Goal: Information Seeking & Learning: Compare options

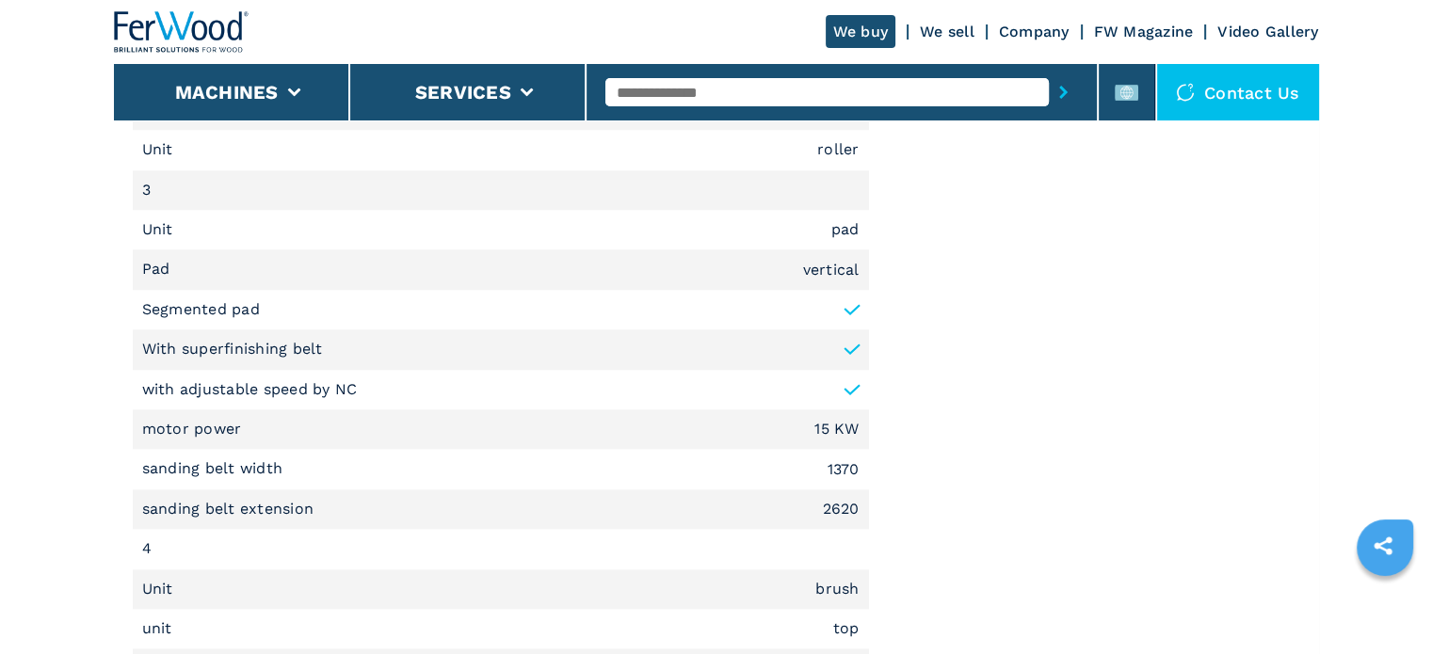
scroll to position [2071, 0]
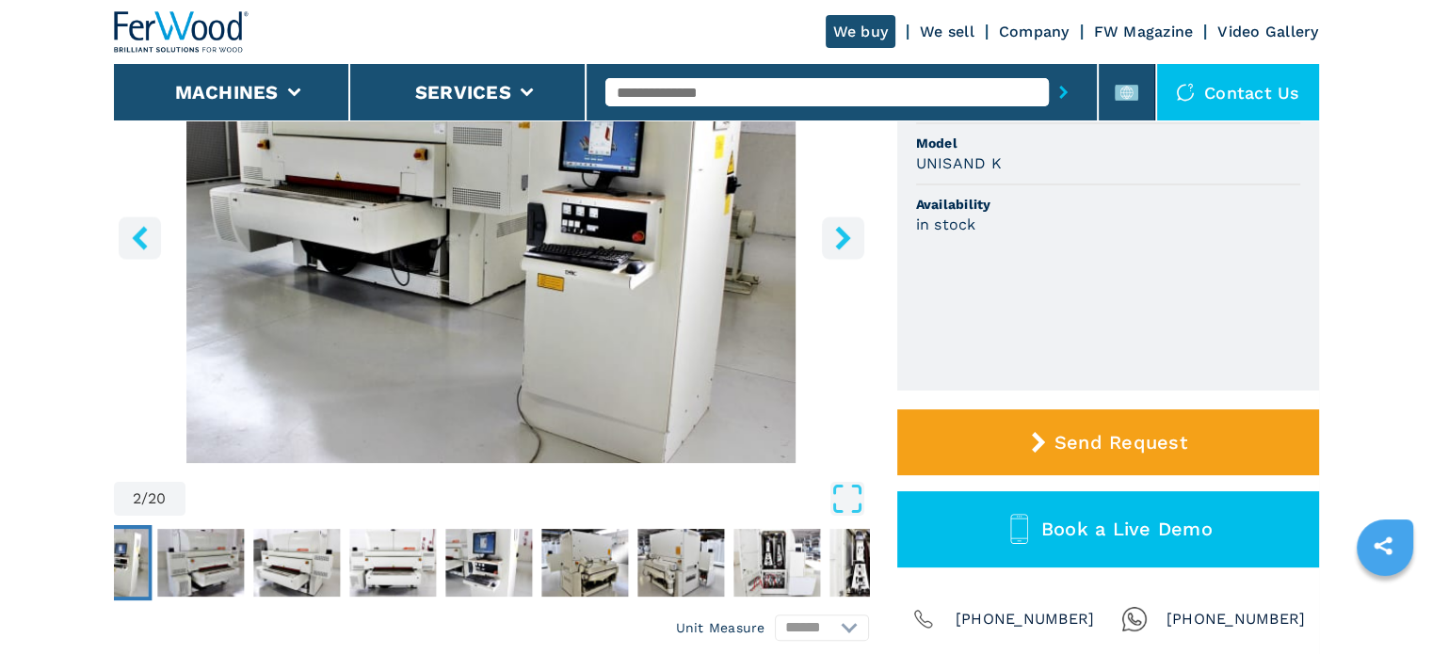
drag, startPoint x: 862, startPoint y: 428, endPoint x: 859, endPoint y: 250, distance: 177.9
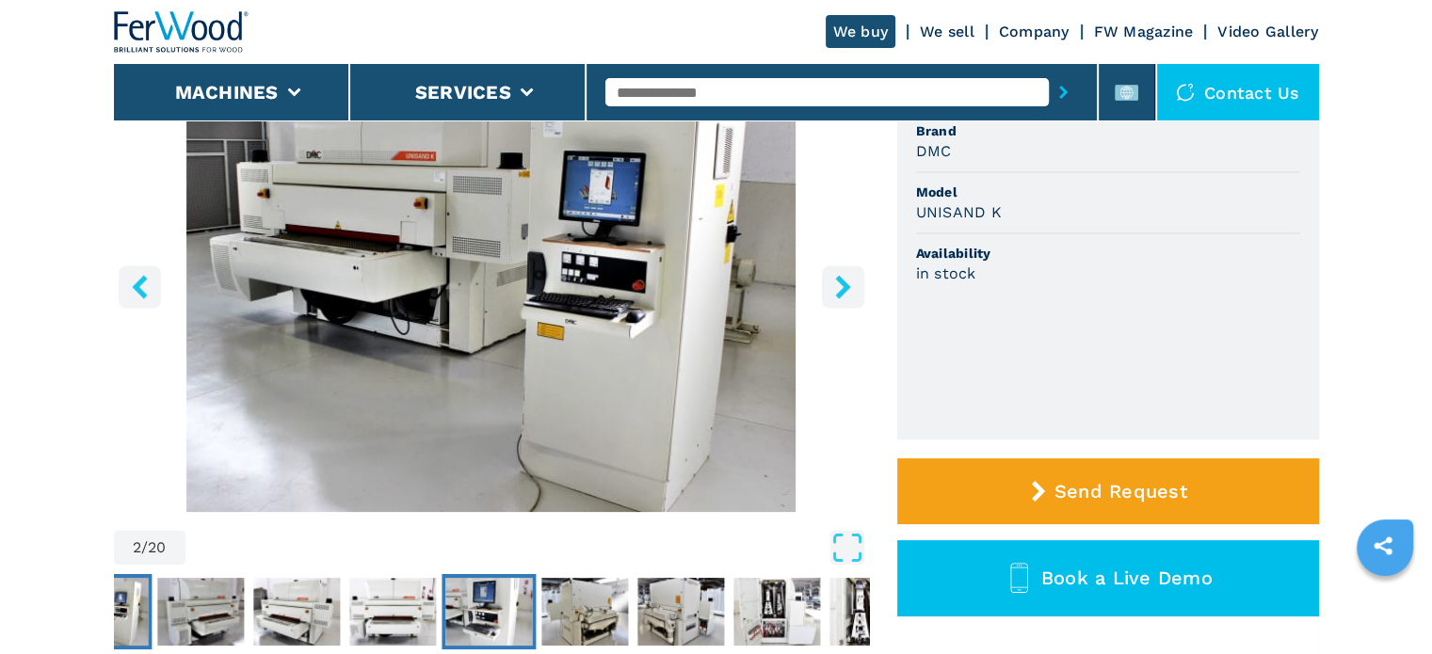
click at [486, 595] on img "Go to Slide 6" at bounding box center [488, 612] width 87 height 68
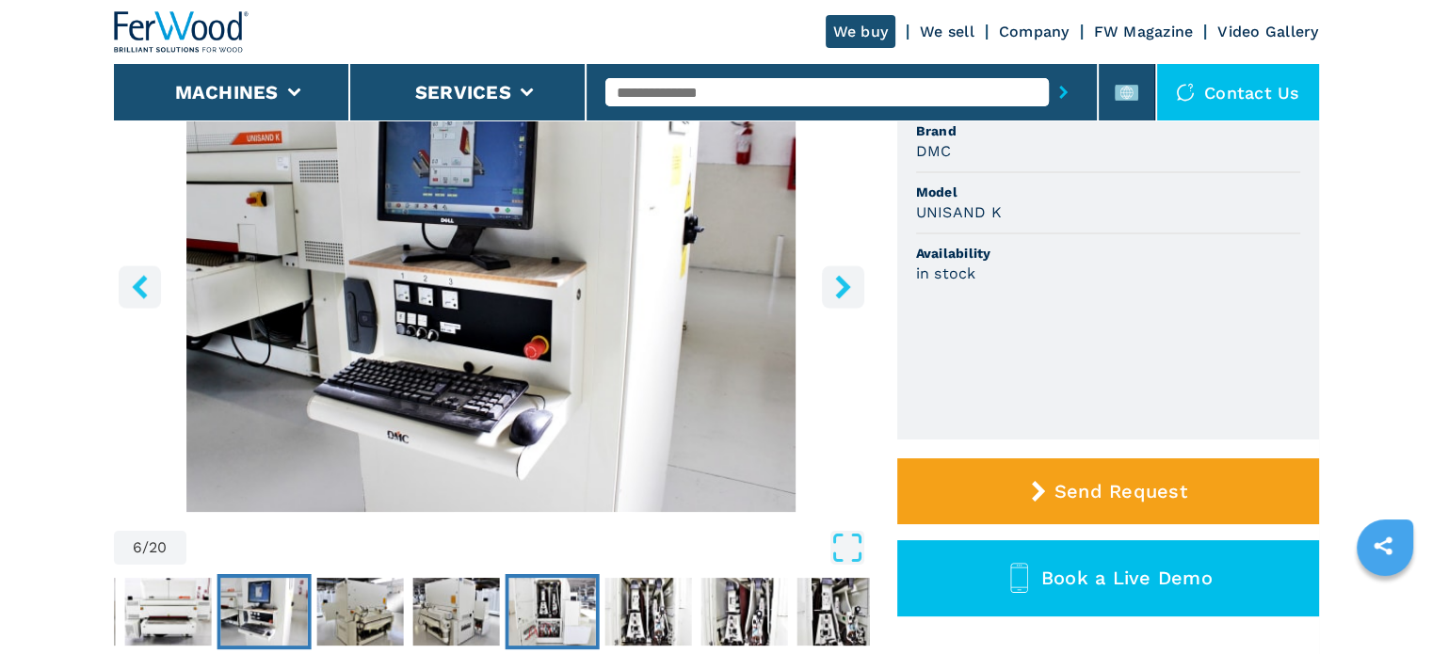
click at [516, 601] on img "Go to Slide 9" at bounding box center [551, 612] width 87 height 68
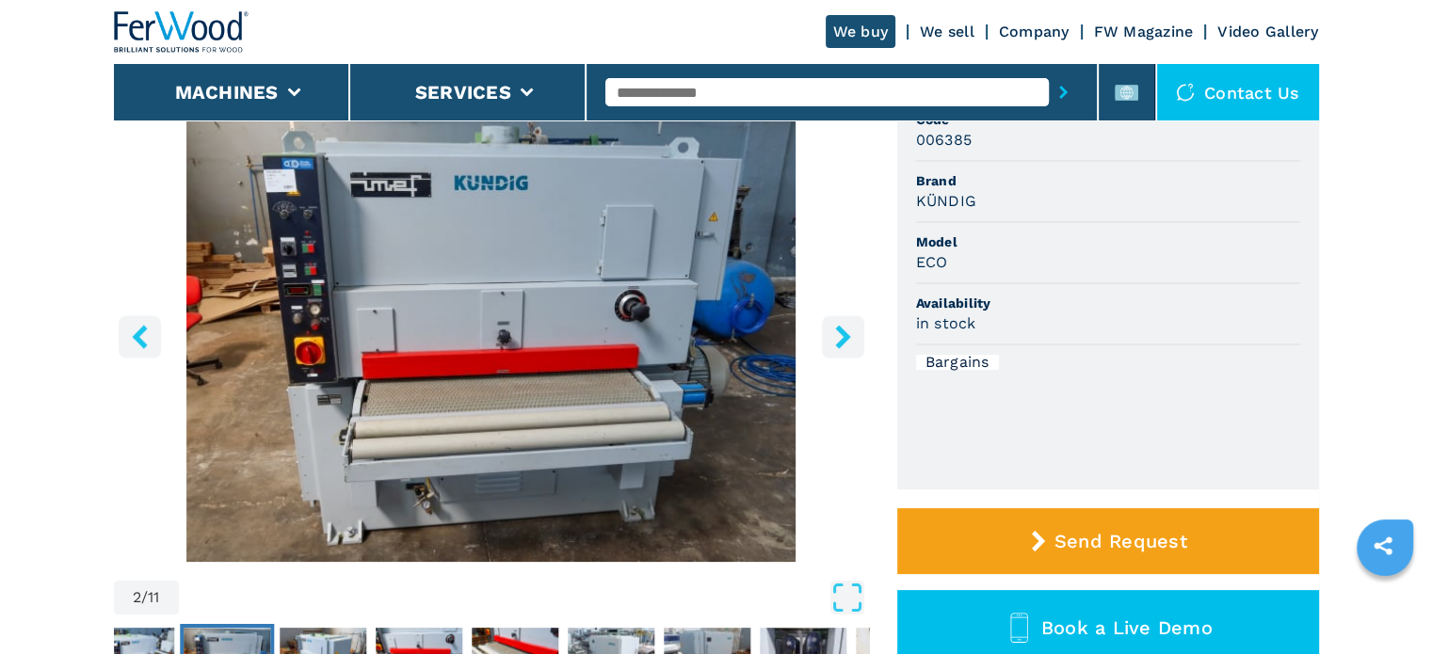
click at [833, 328] on icon "right-button" at bounding box center [843, 337] width 24 height 24
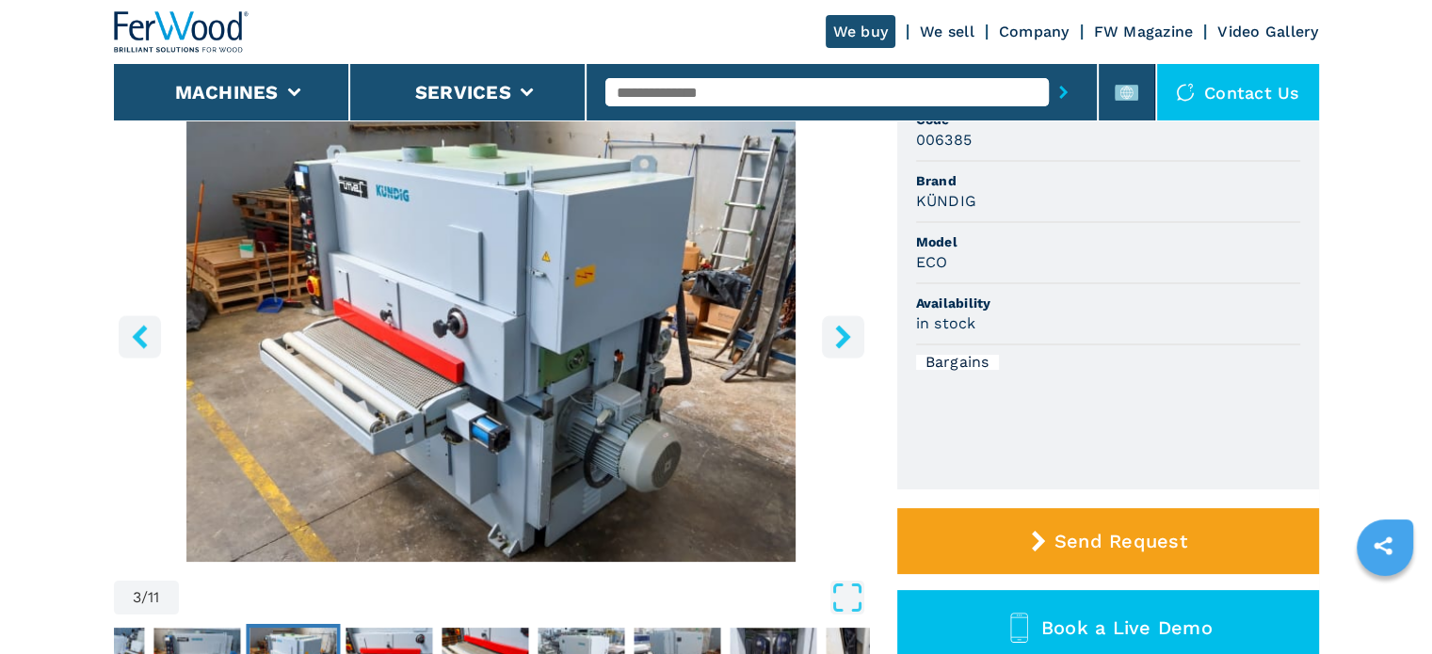
click at [850, 342] on icon "right-button" at bounding box center [843, 337] width 24 height 24
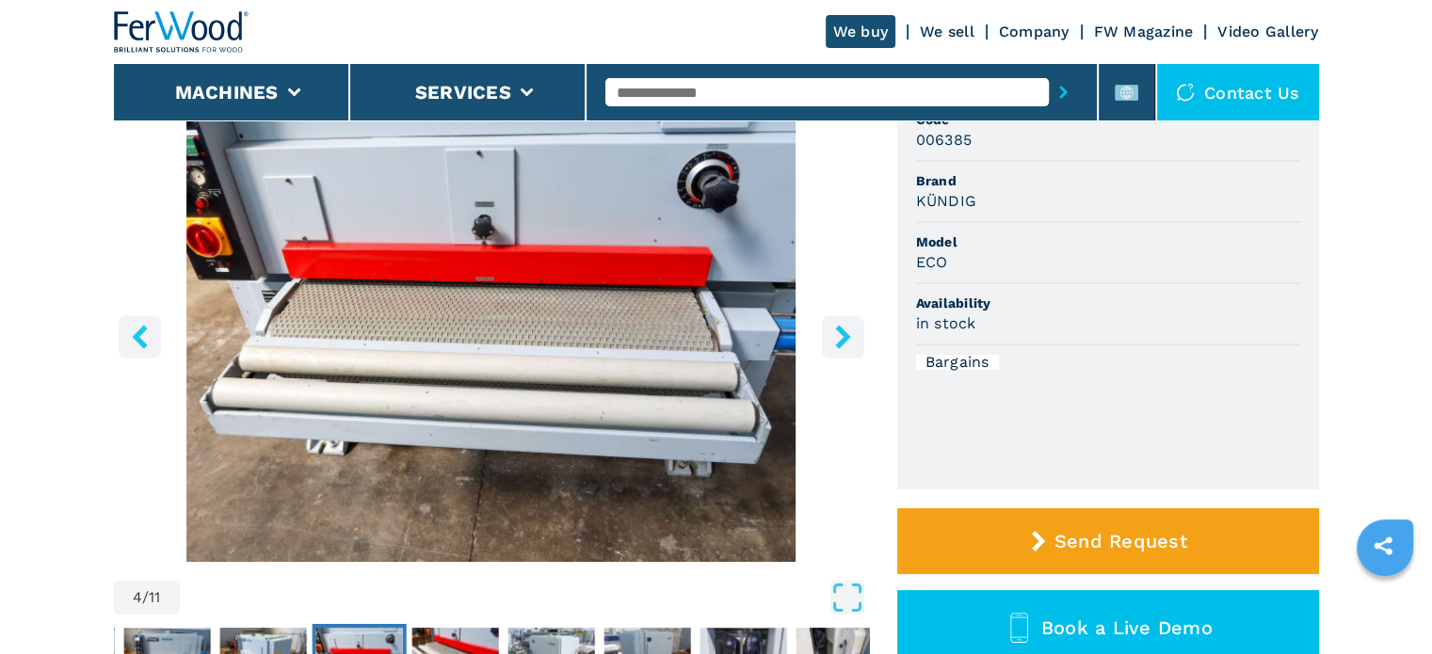
click at [858, 349] on button "right-button" at bounding box center [843, 336] width 42 height 42
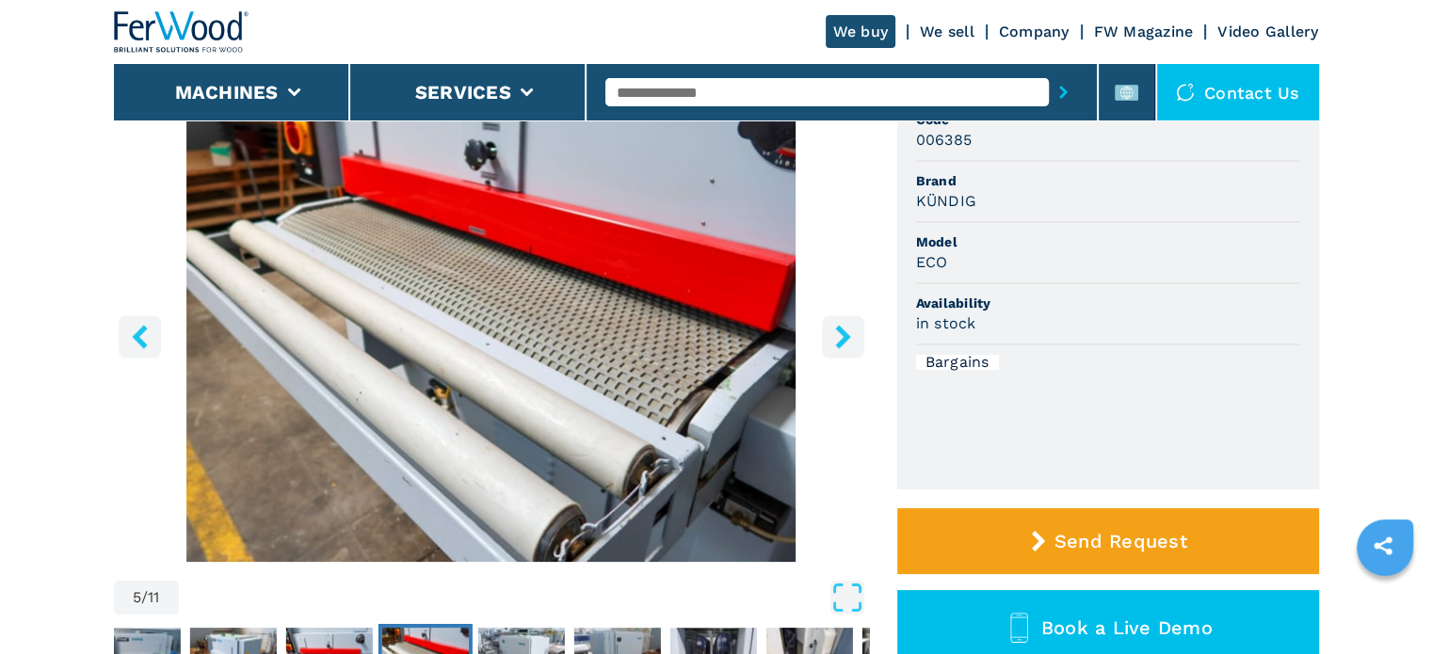
click at [858, 349] on button "right-button" at bounding box center [843, 336] width 42 height 42
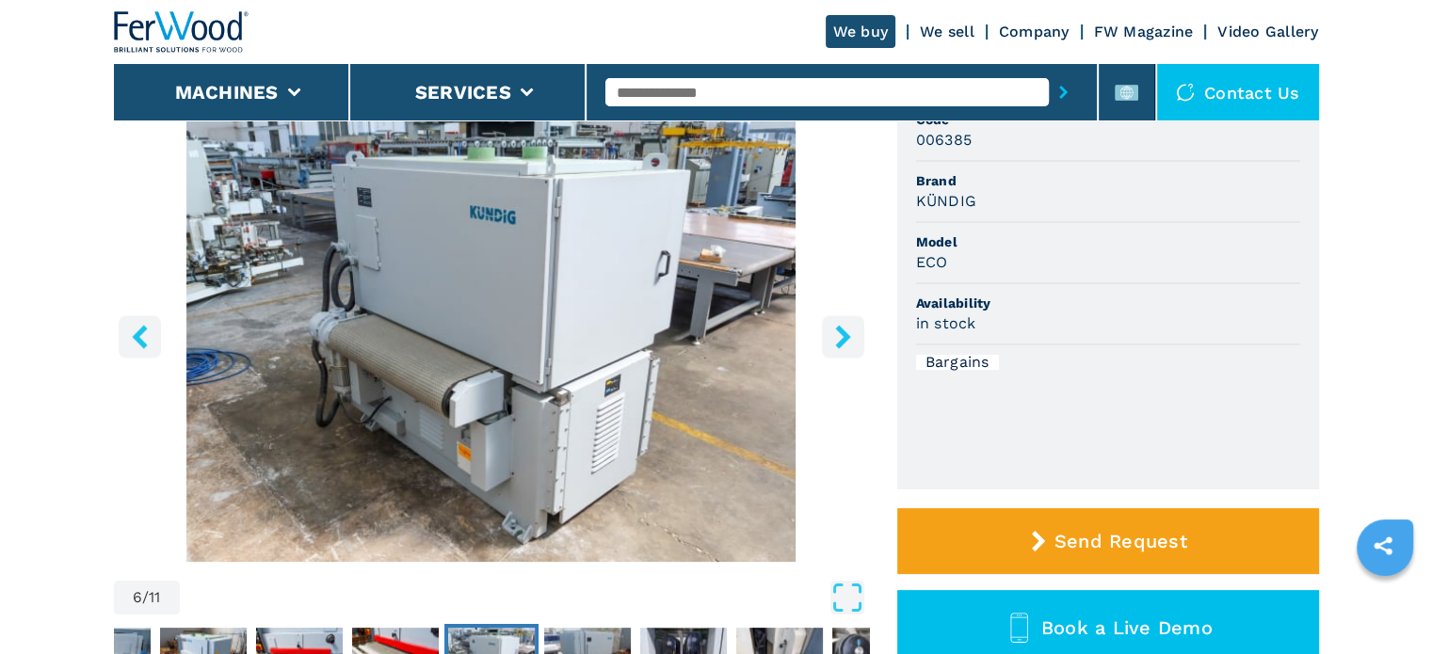
click at [858, 349] on button "right-button" at bounding box center [843, 336] width 42 height 42
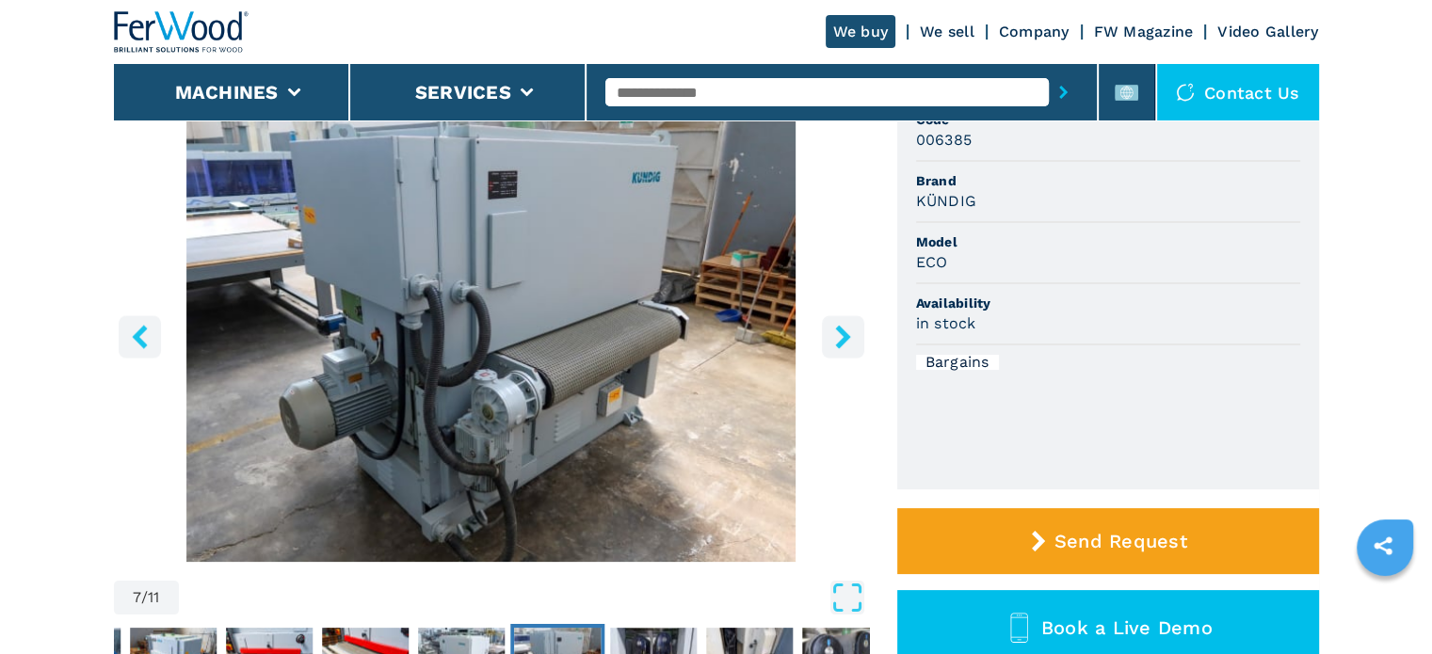
click at [858, 349] on button "right-button" at bounding box center [843, 336] width 42 height 42
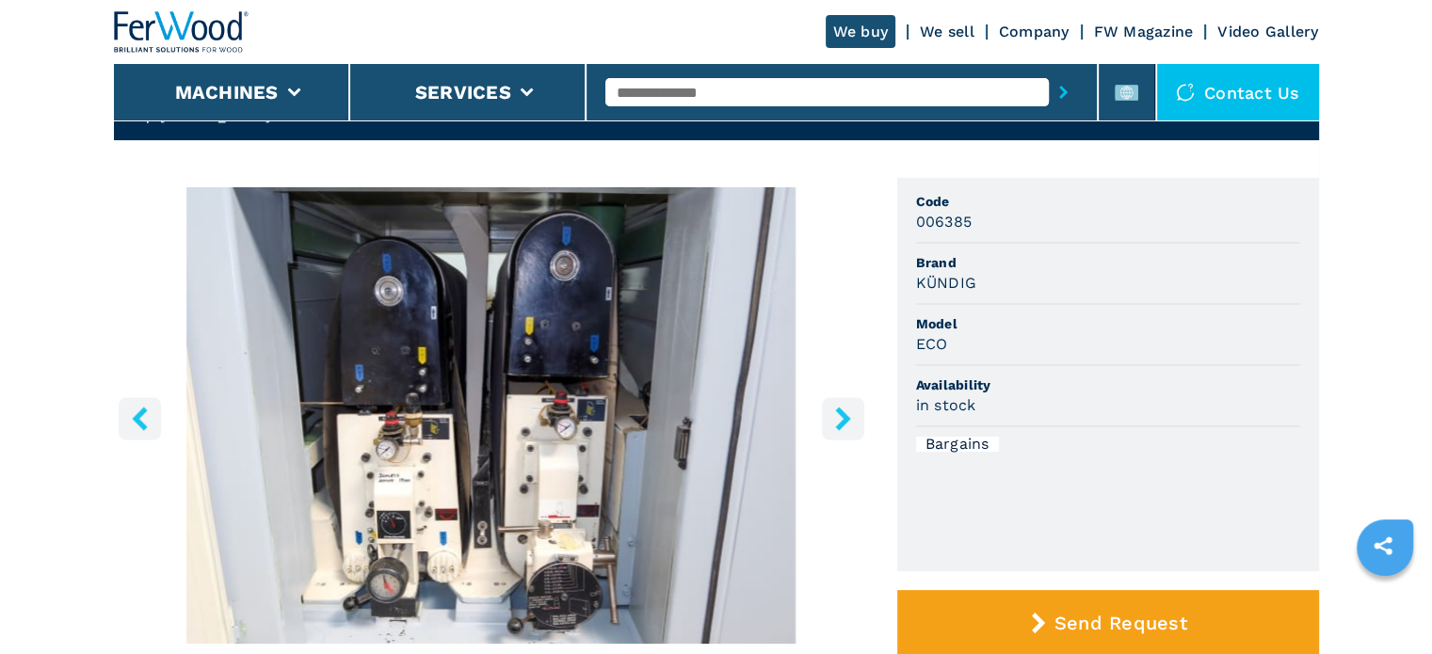
scroll to position [94, 0]
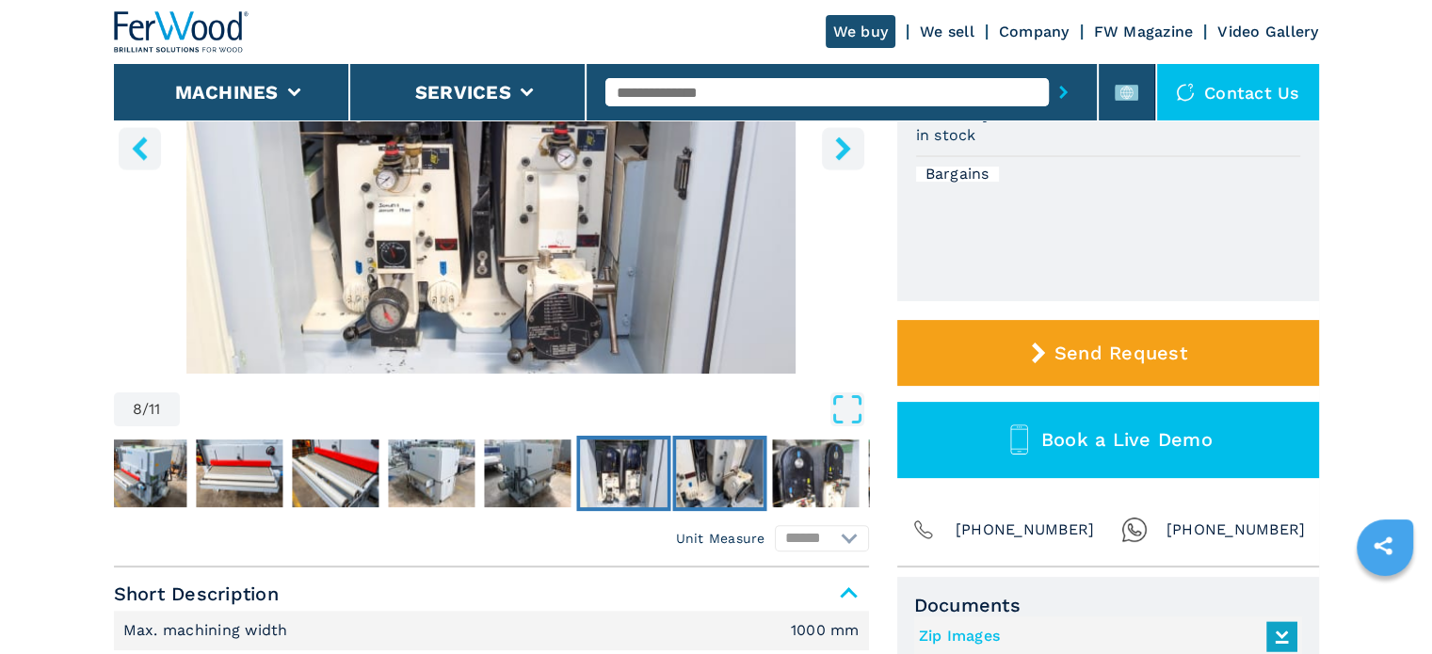
click at [702, 460] on img "Go to Slide 9" at bounding box center [719, 474] width 87 height 68
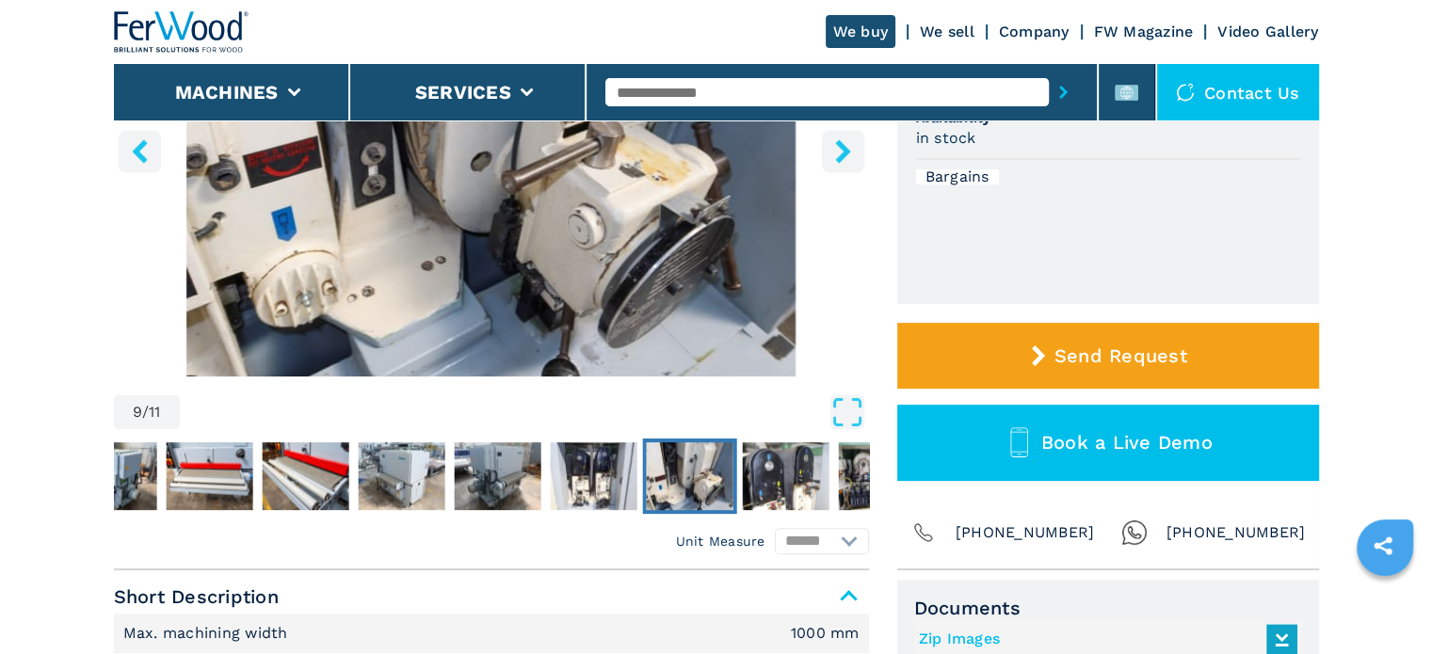
scroll to position [376, 0]
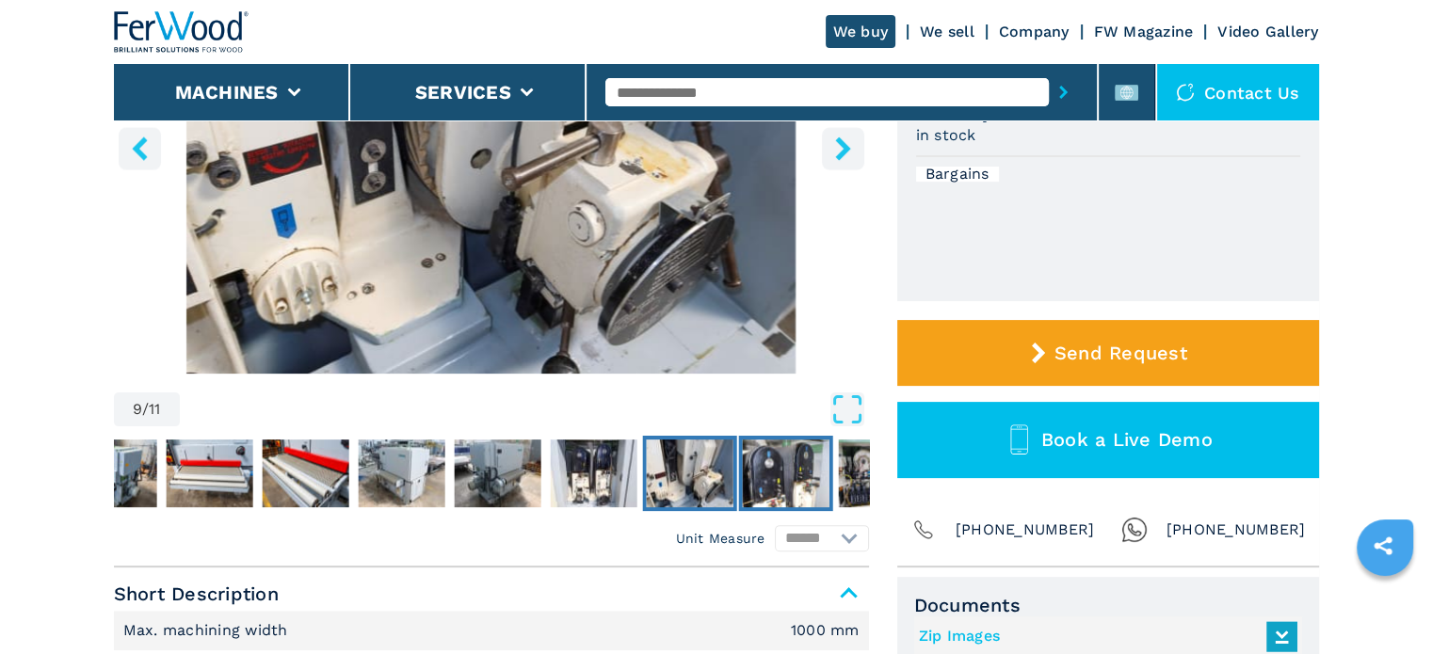
click at [764, 480] on img "Go to Slide 10" at bounding box center [785, 474] width 87 height 68
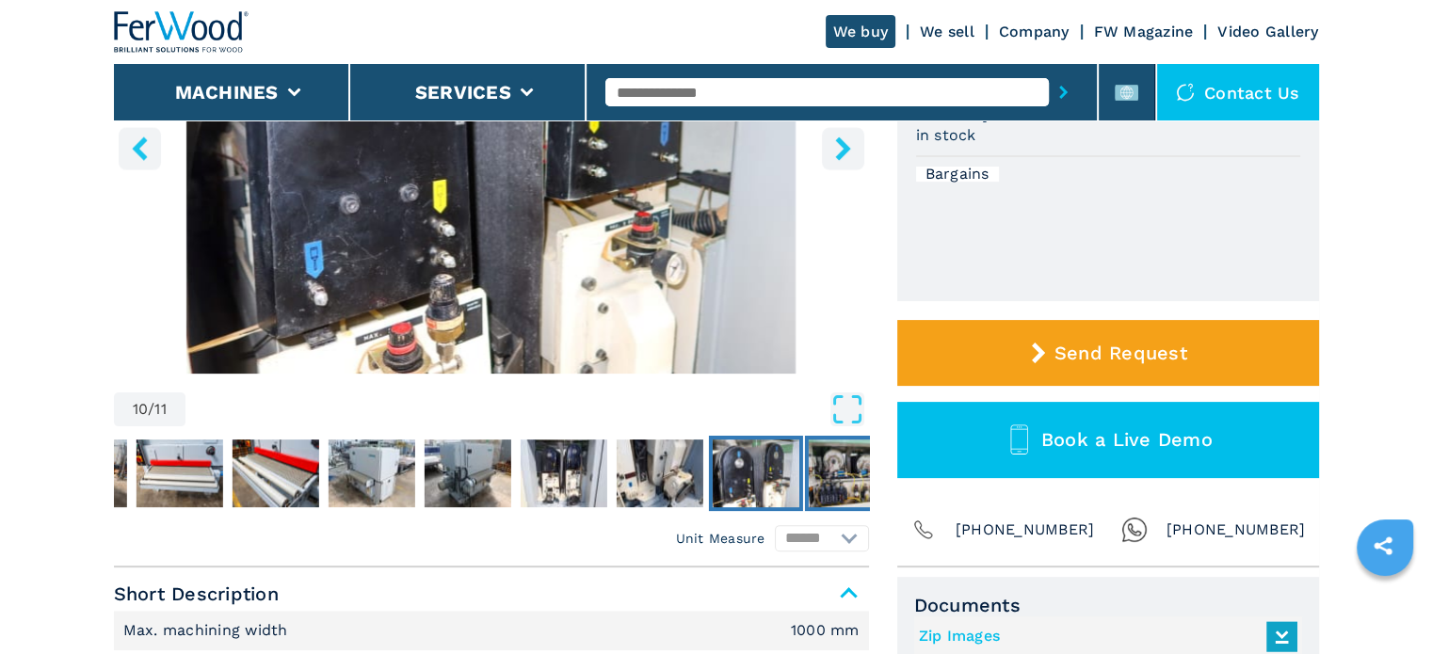
click at [838, 477] on img "Go to Slide 11" at bounding box center [851, 474] width 87 height 68
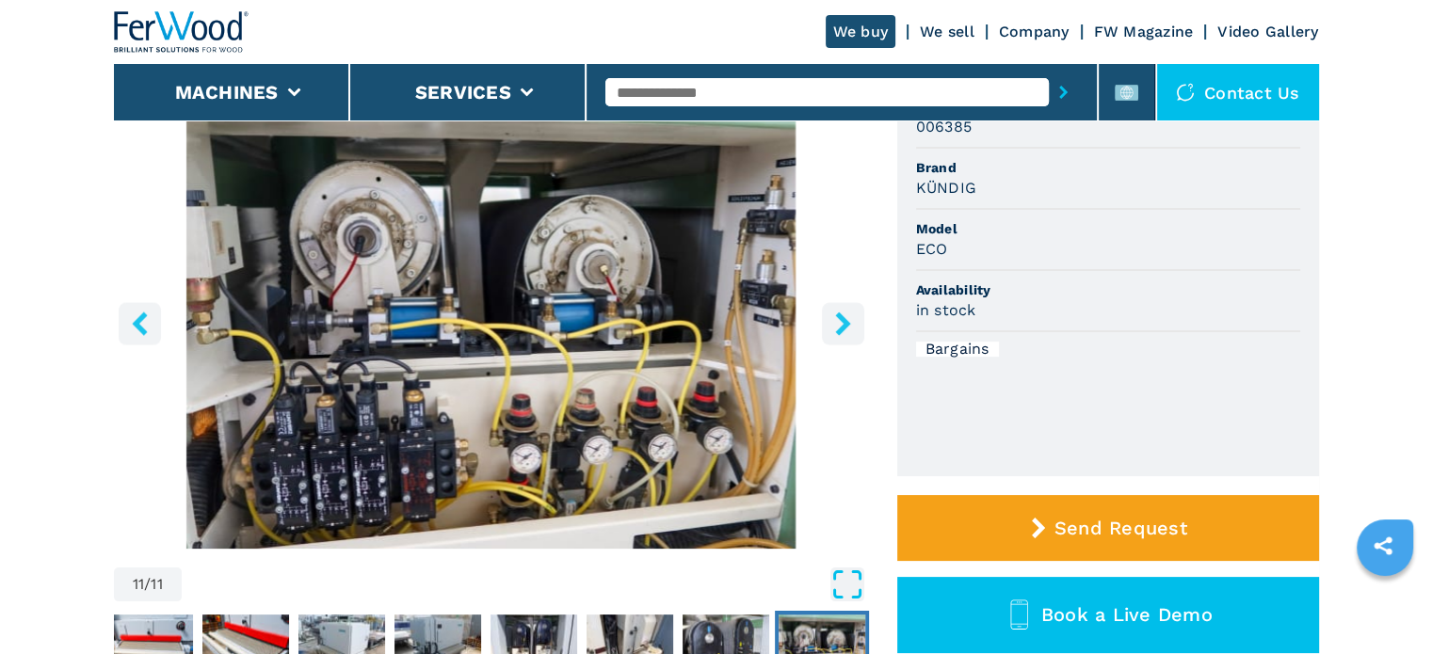
scroll to position [188, 0]
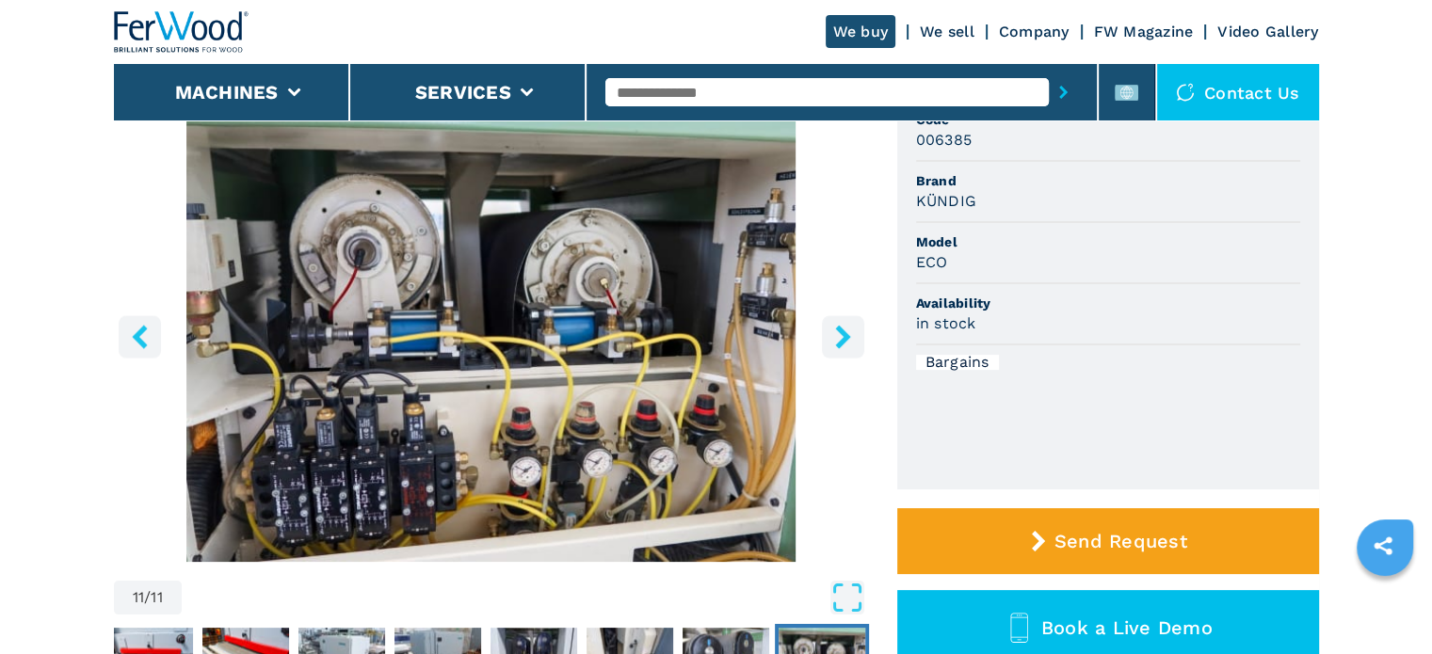
click at [847, 339] on icon "right-button" at bounding box center [842, 337] width 15 height 24
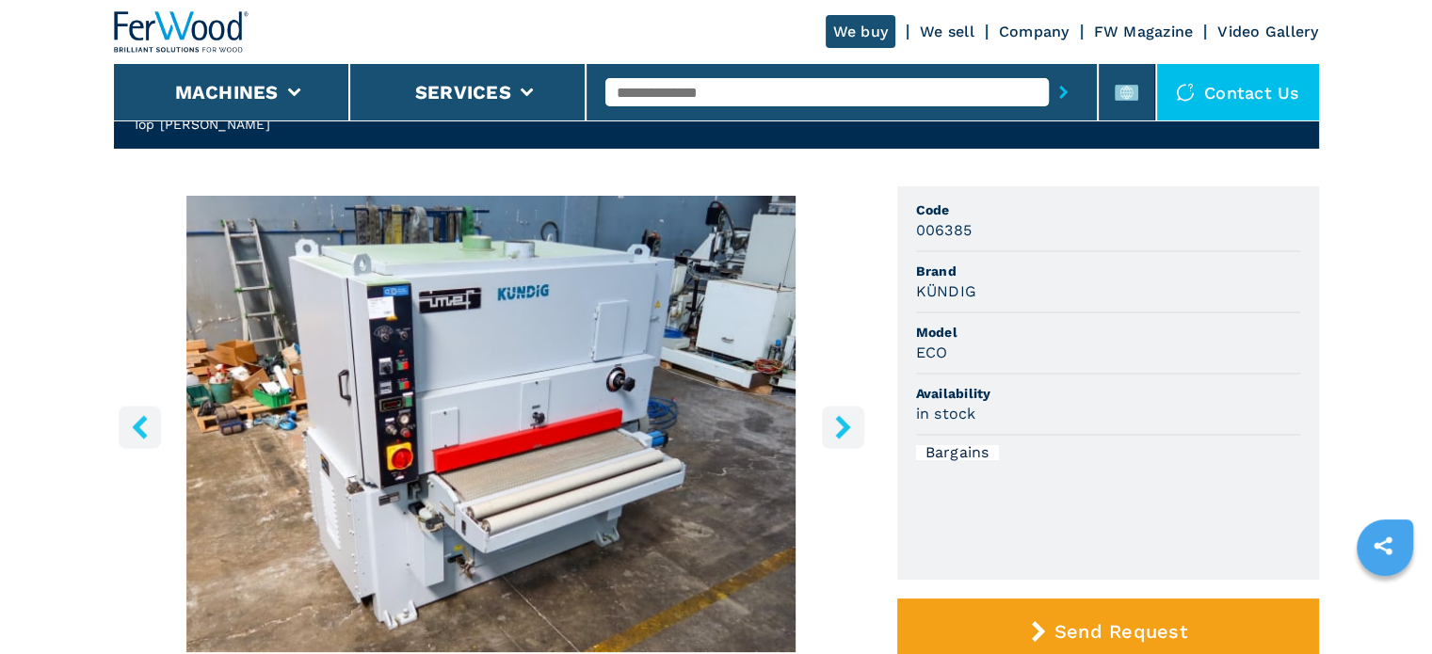
scroll to position [94, 0]
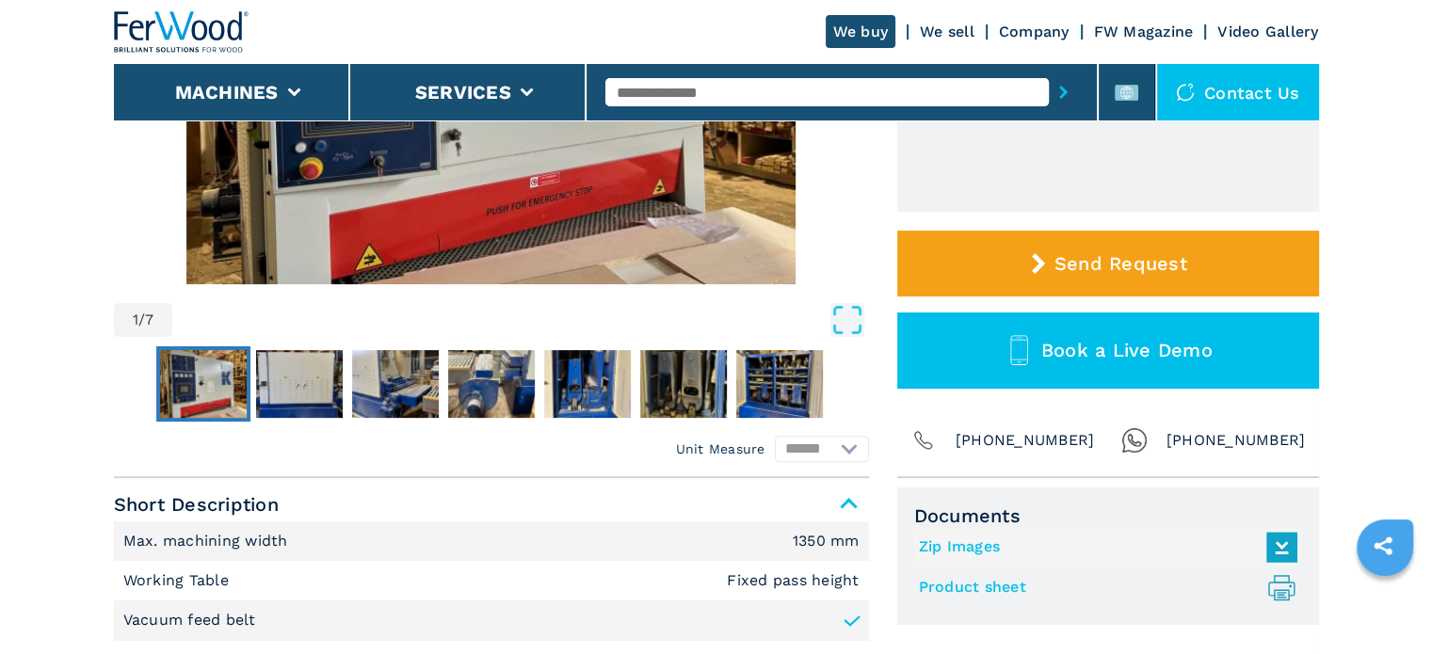
scroll to position [471, 0]
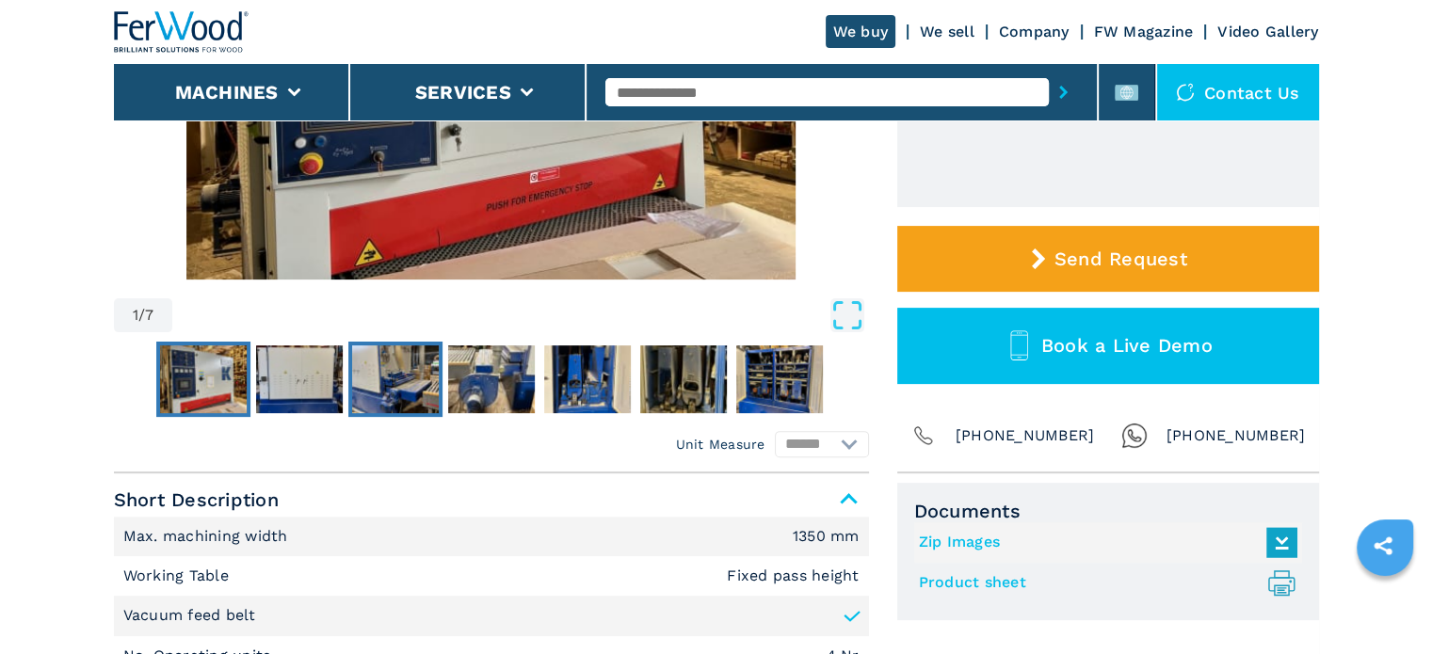
click at [403, 383] on img "Go to Slide 3" at bounding box center [395, 379] width 87 height 68
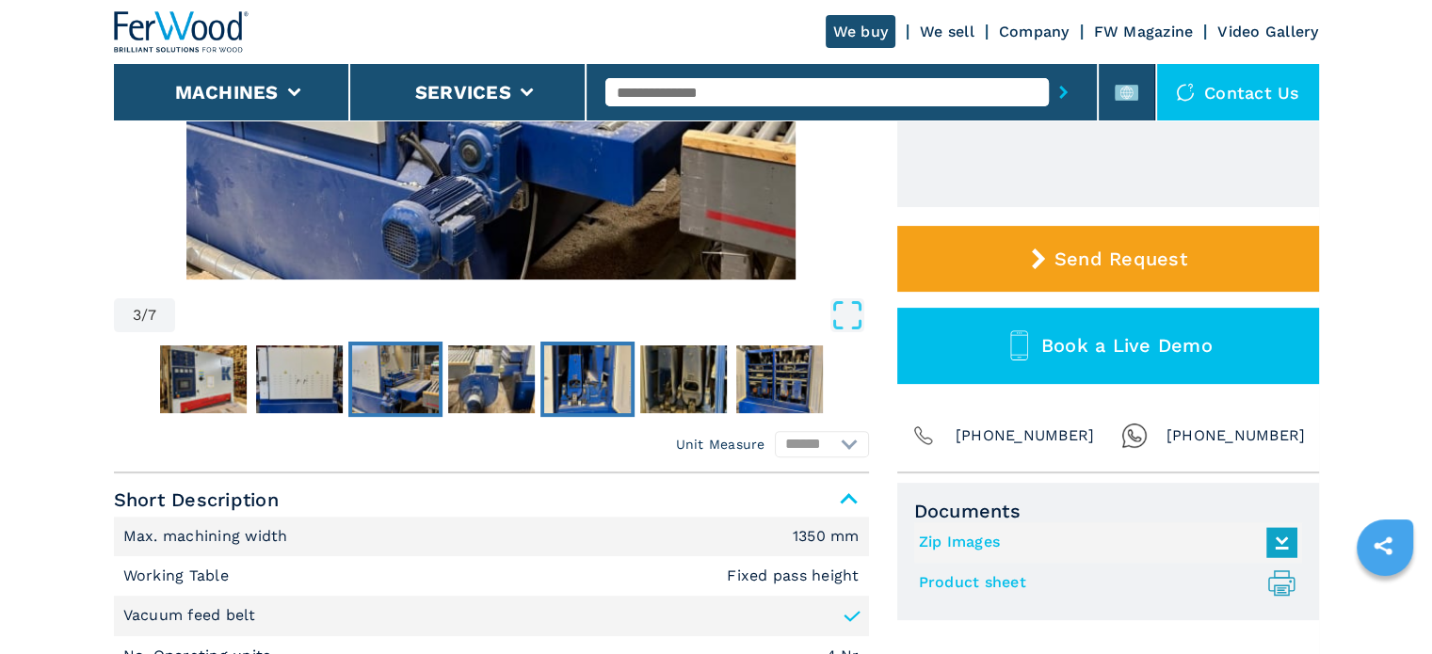
click at [576, 377] on img "Go to Slide 5" at bounding box center [587, 379] width 87 height 68
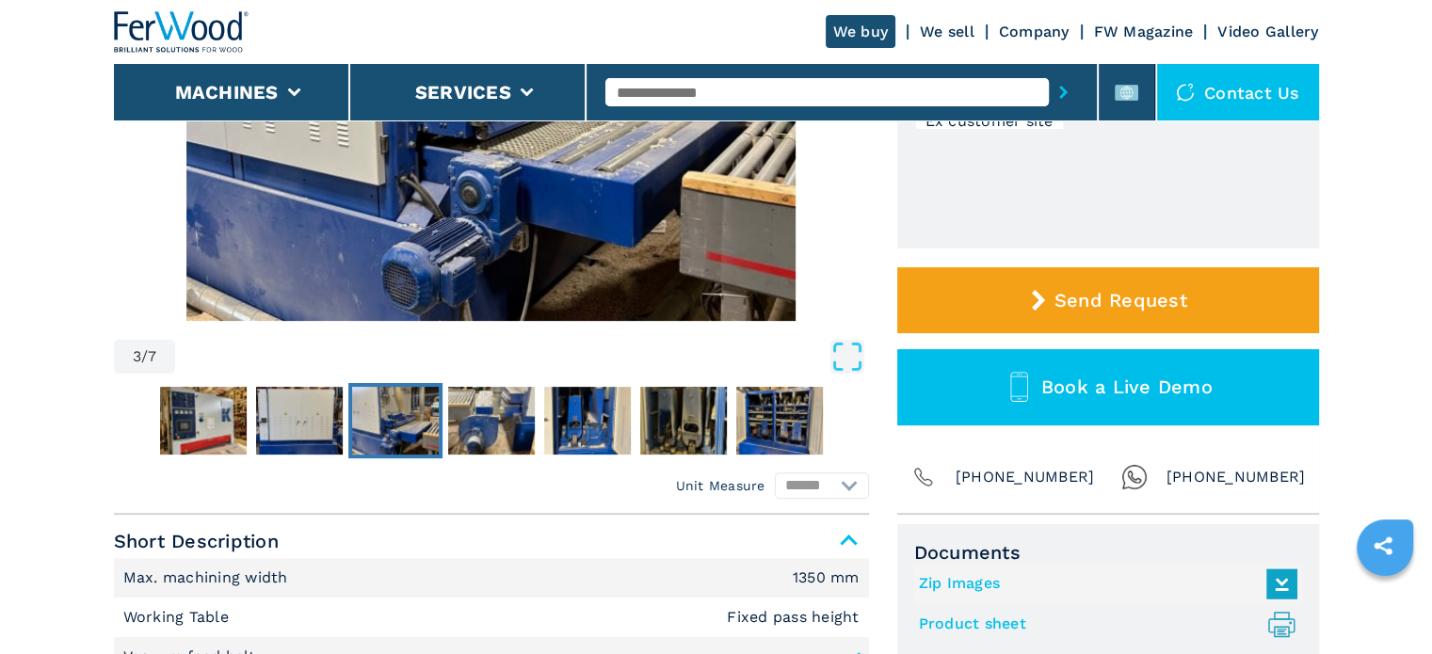
scroll to position [282, 0]
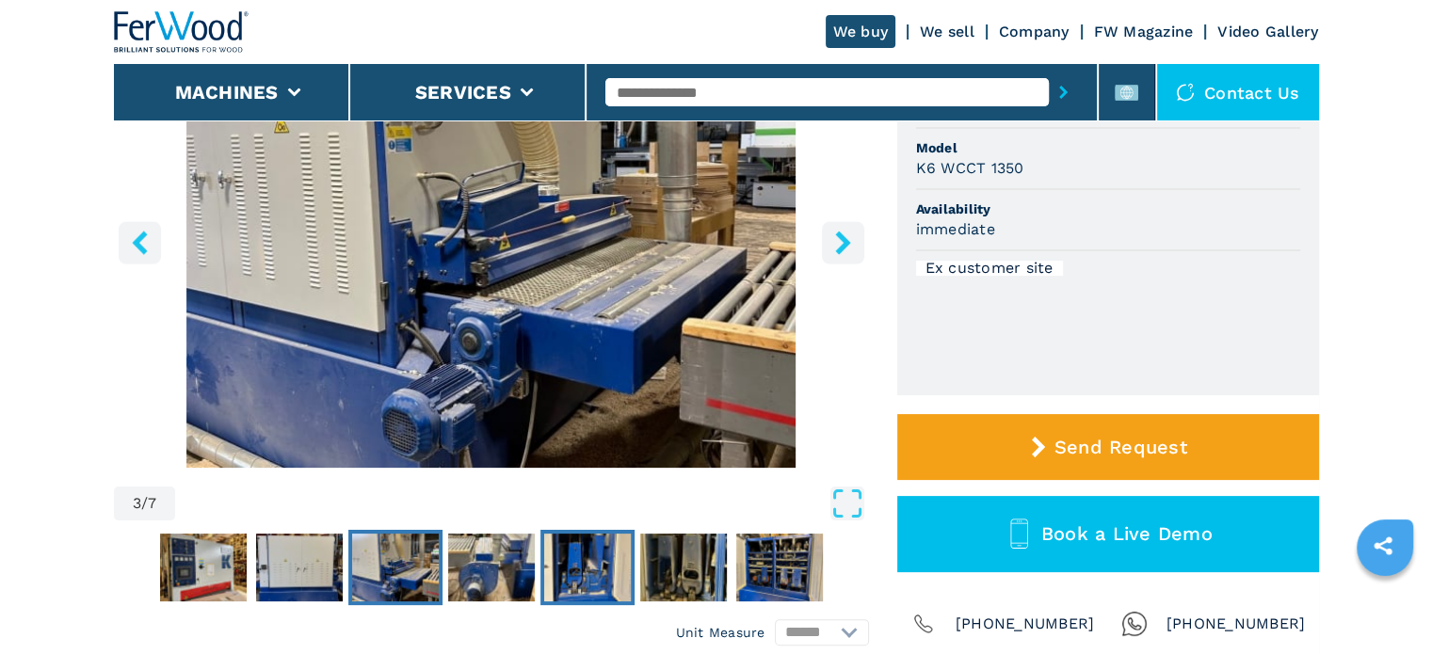
click at [592, 575] on img "Go to Slide 5" at bounding box center [587, 568] width 87 height 68
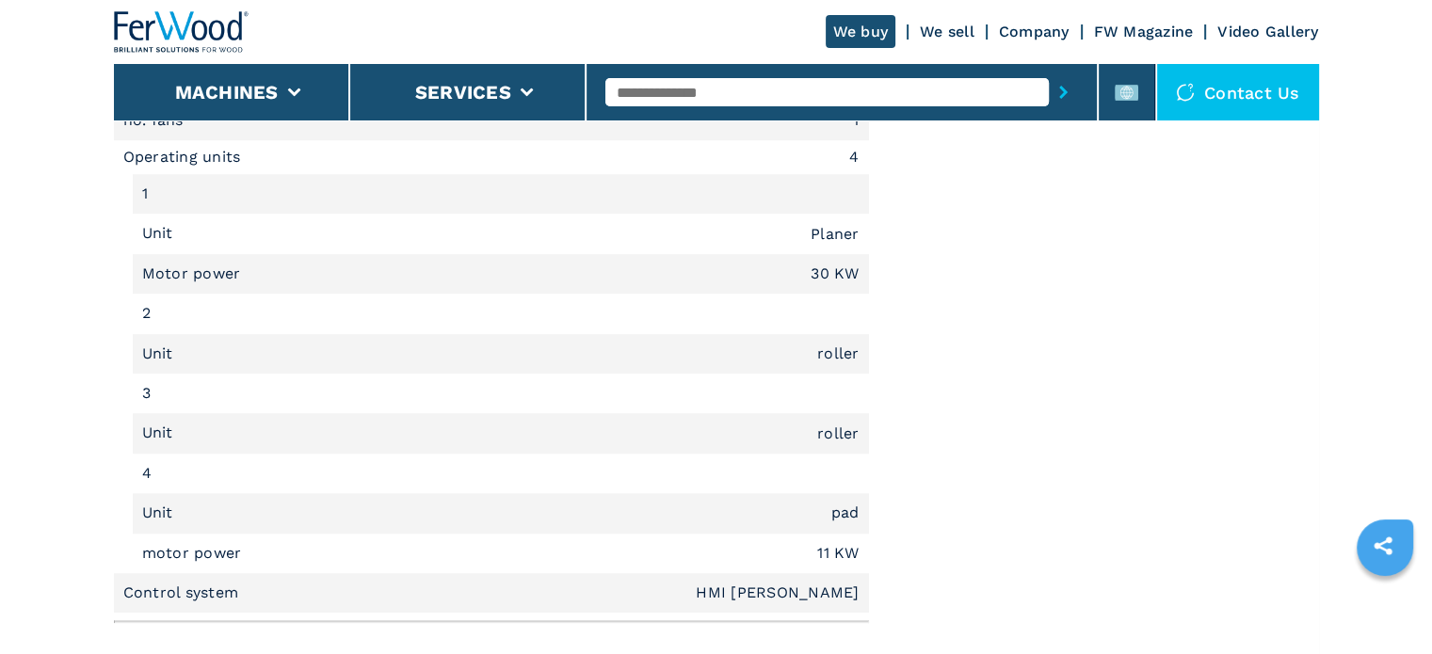
scroll to position [1412, 0]
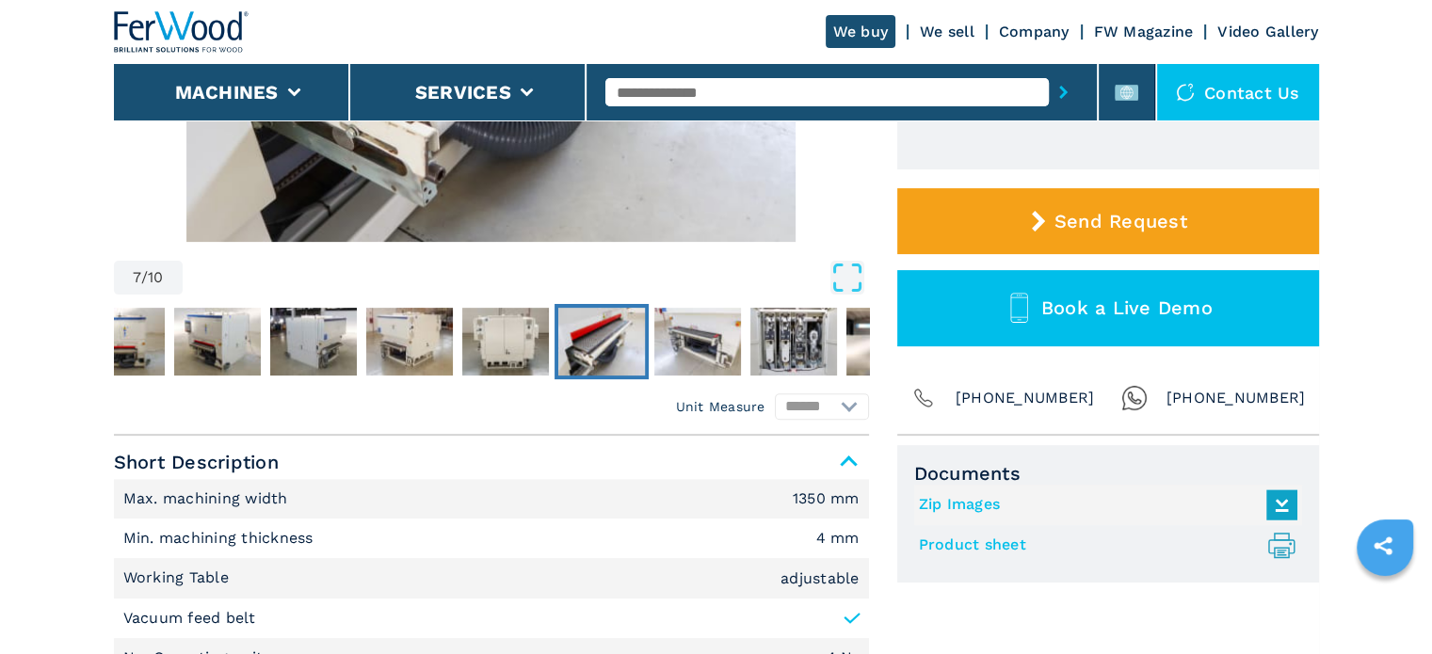
scroll to position [565, 0]
